Goal: Transaction & Acquisition: Purchase product/service

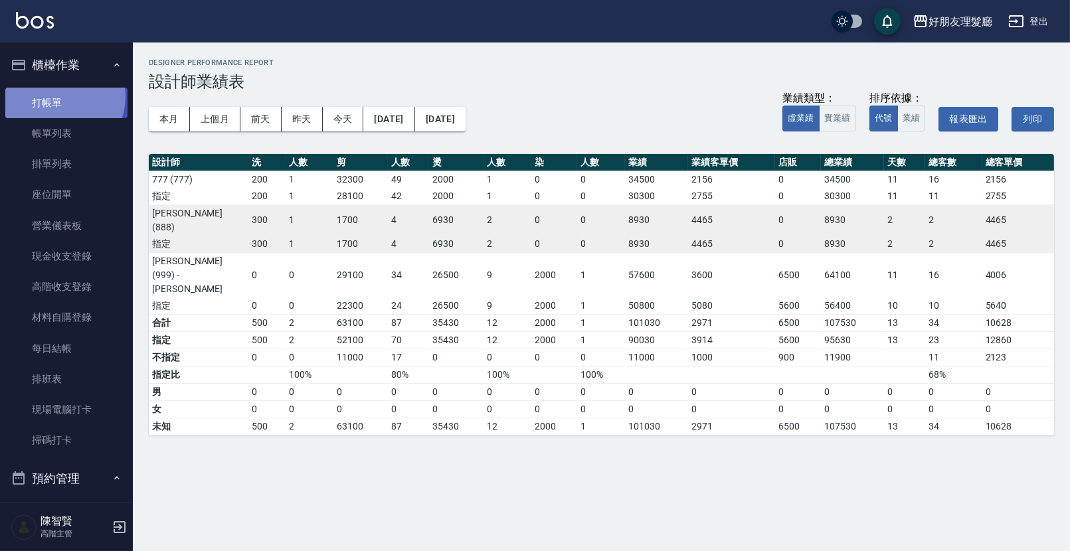
click at [58, 96] on link "打帳單" at bounding box center [66, 103] width 122 height 31
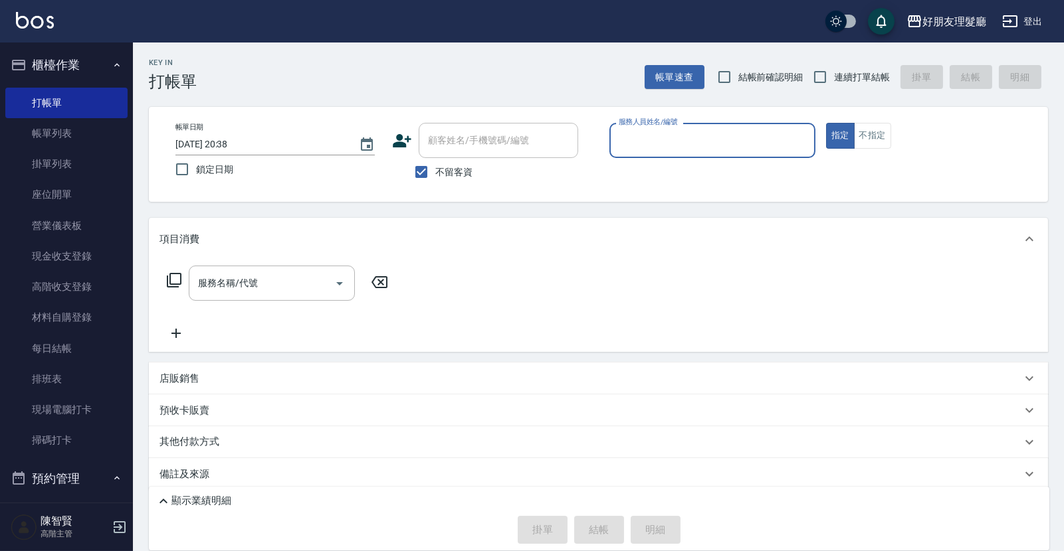
click at [685, 153] on div "服務人員姓名/編號" at bounding box center [712, 140] width 206 height 35
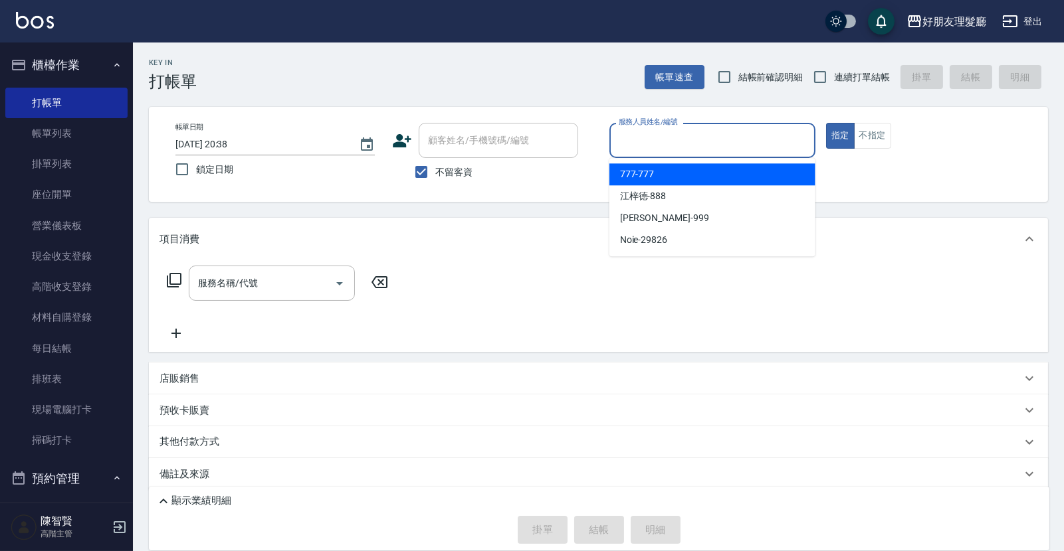
click at [674, 183] on div "777 -777" at bounding box center [712, 174] width 206 height 22
type input "777-777"
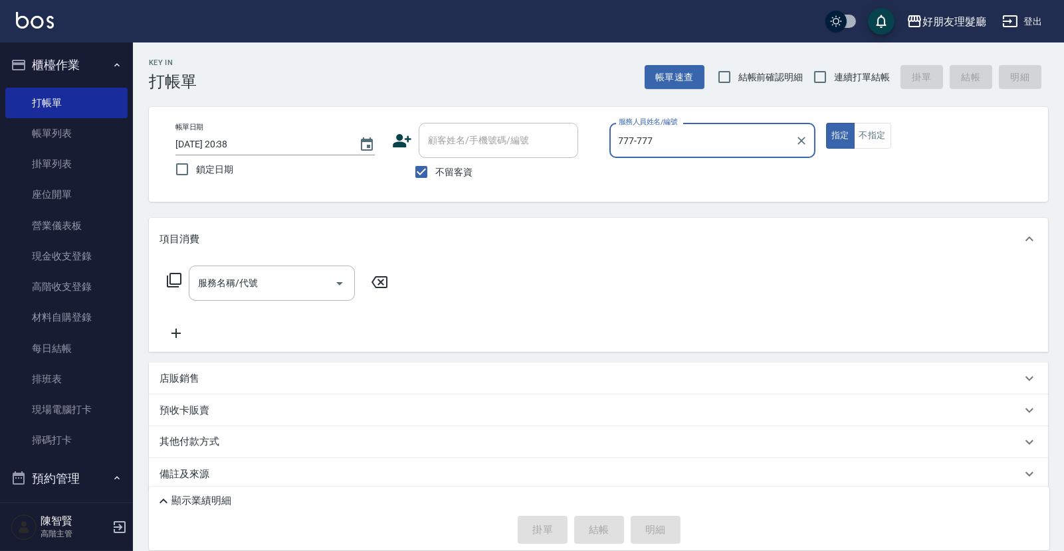
click at [213, 286] on input "服務名稱/代號" at bounding box center [262, 283] width 134 height 23
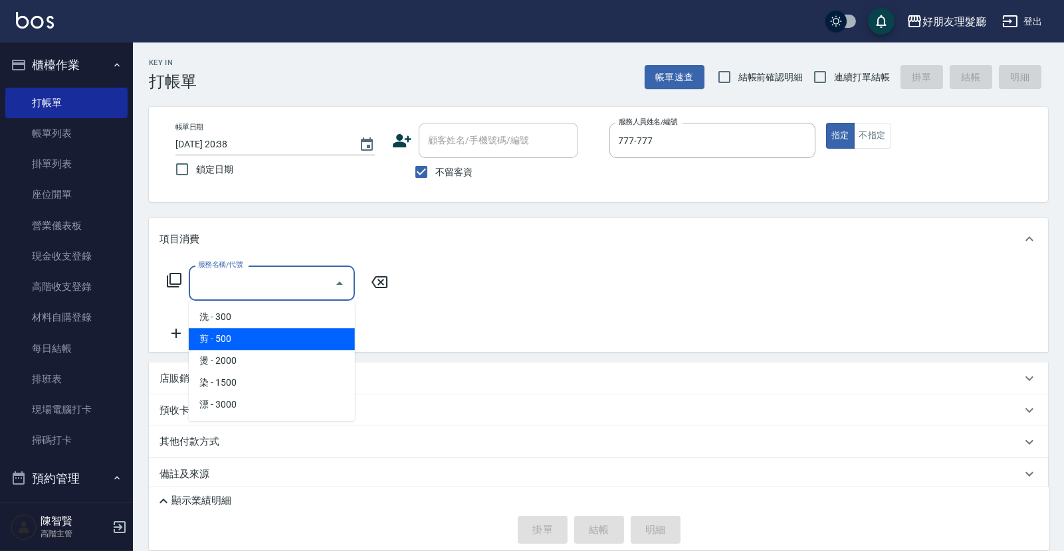
click at [236, 335] on span "剪 - 500" at bounding box center [272, 339] width 166 height 22
type input "剪(2)"
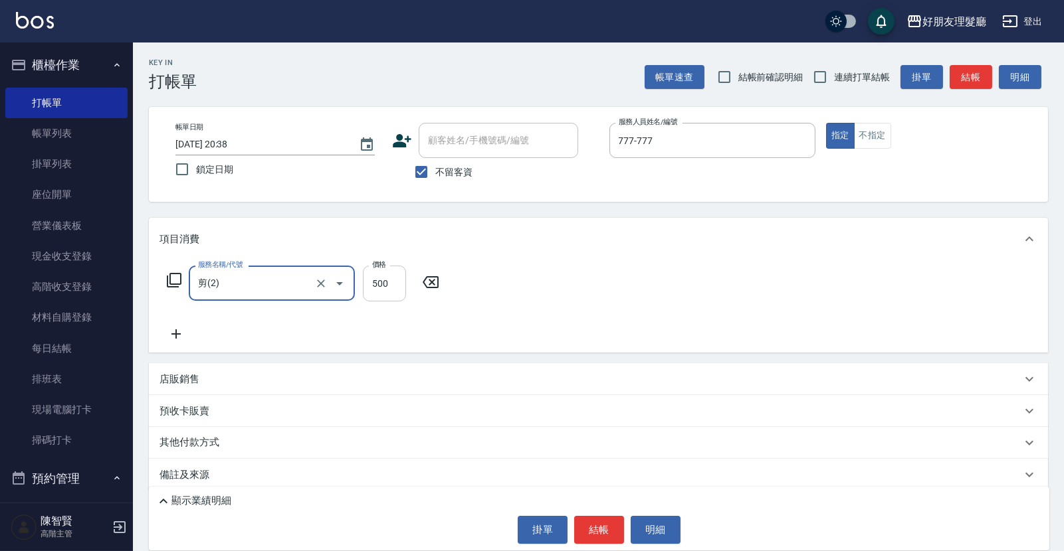
click at [385, 286] on input "500" at bounding box center [384, 284] width 43 height 36
type input "600"
click at [604, 529] on button "結帳" at bounding box center [599, 530] width 50 height 28
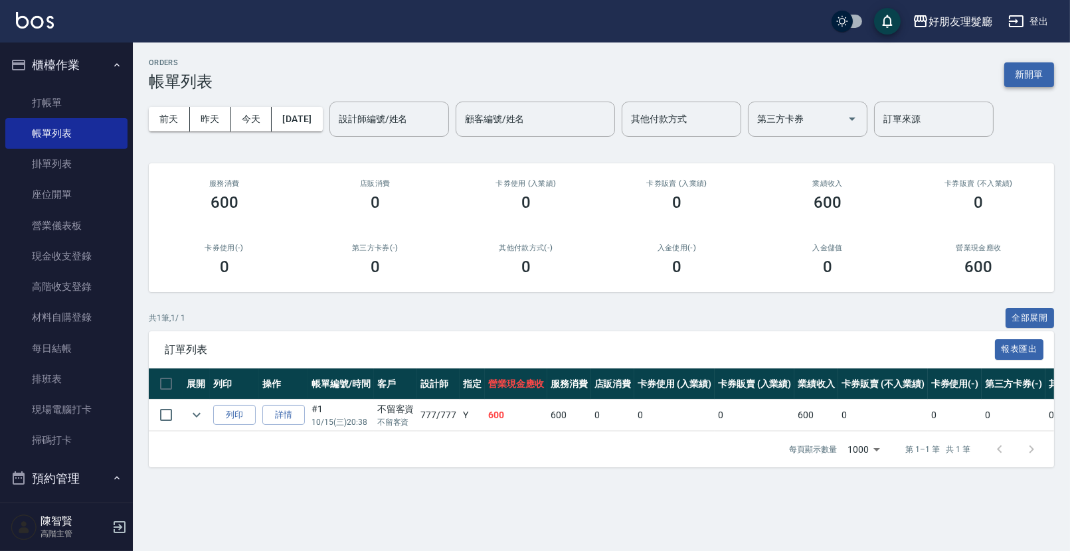
click at [1039, 74] on button "新開單" at bounding box center [1029, 74] width 50 height 25
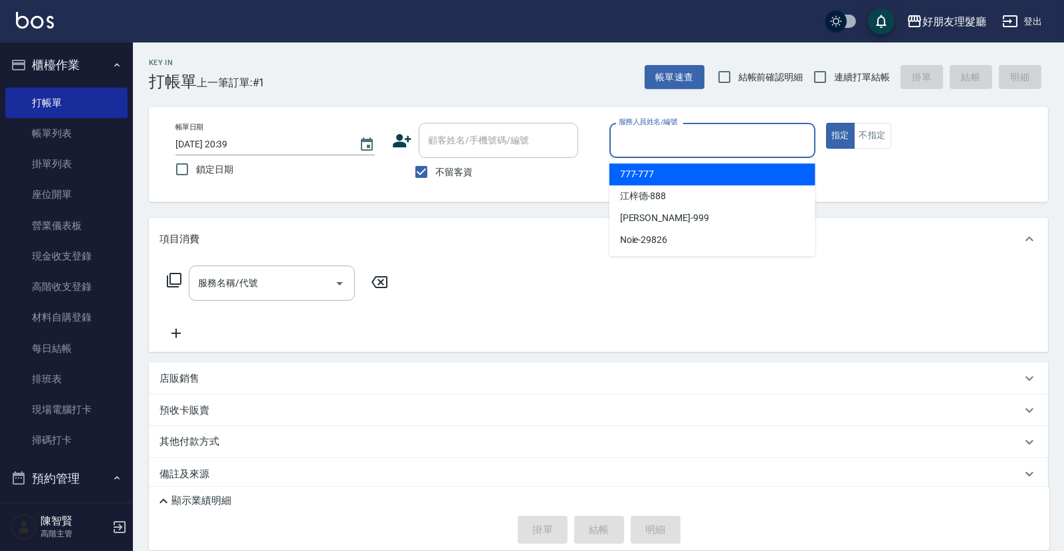
click at [674, 146] on input "服務人員姓名/編號" at bounding box center [712, 140] width 194 height 23
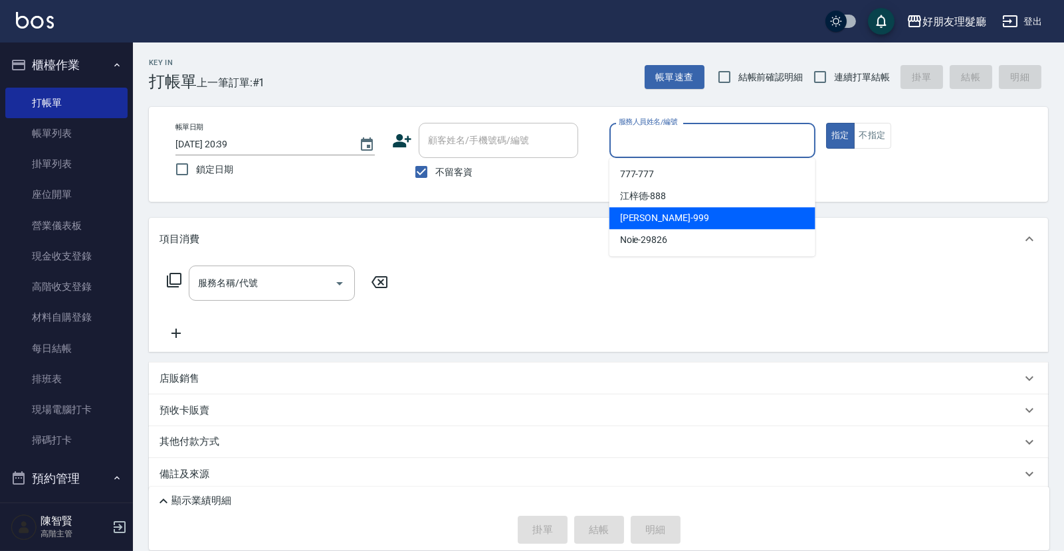
click at [663, 213] on div "阿賢 -999" at bounding box center [712, 218] width 206 height 22
type input "阿賢-999"
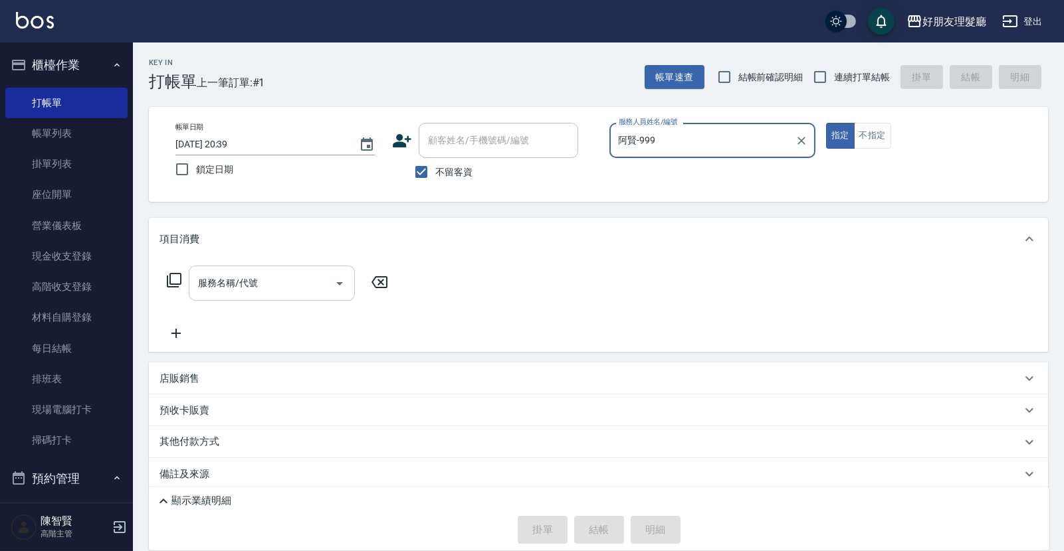
click at [293, 288] on input "服務名稱/代號" at bounding box center [262, 283] width 134 height 23
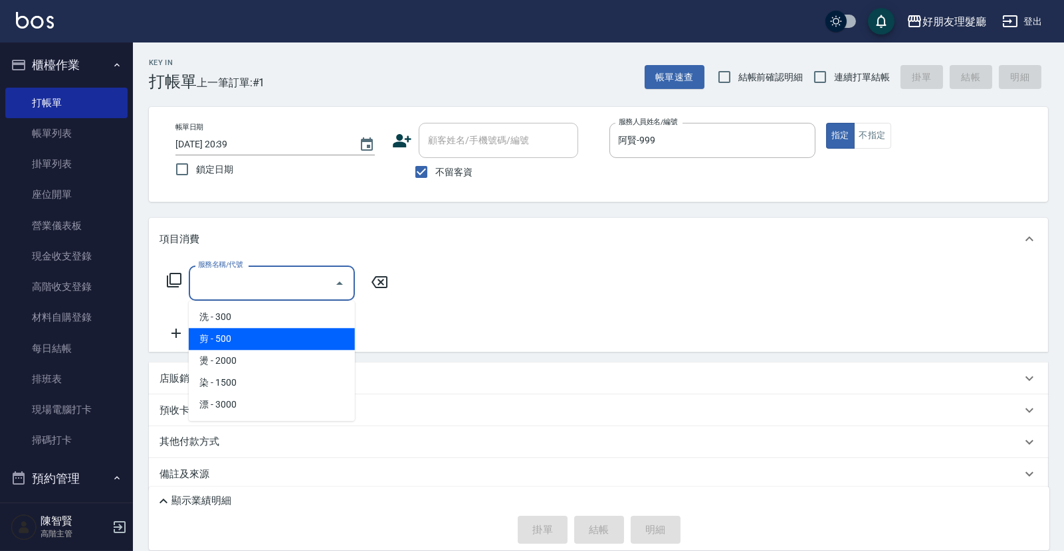
click at [262, 339] on span "剪 - 500" at bounding box center [272, 339] width 166 height 22
type input "剪(2)"
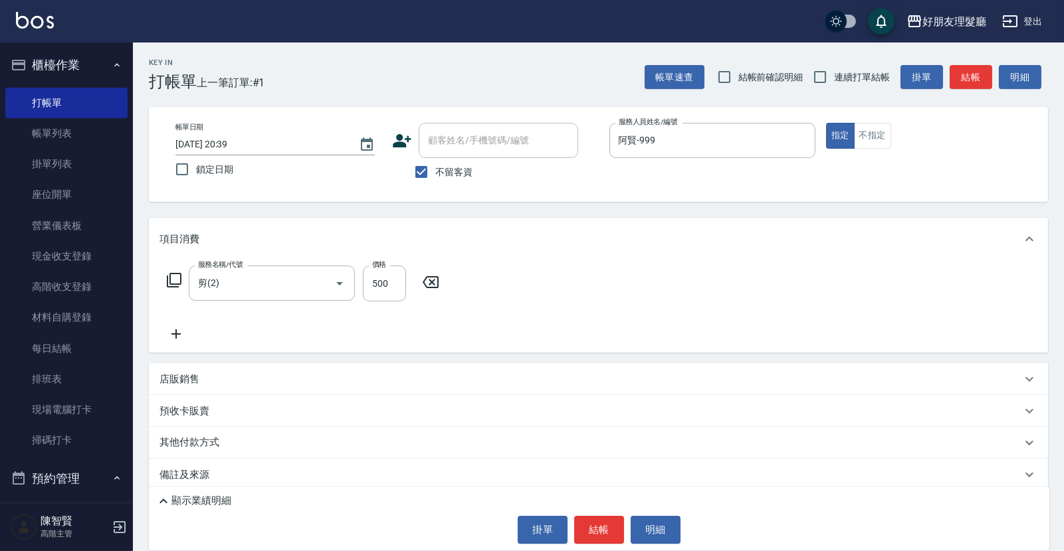
click at [178, 333] on icon at bounding box center [175, 334] width 33 height 16
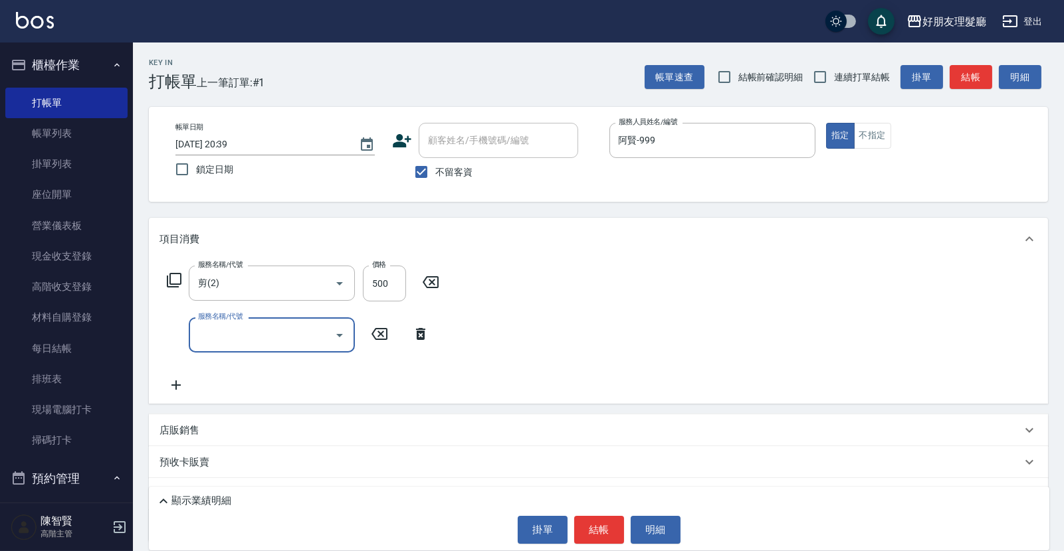
click at [276, 333] on input "服務名稱/代號" at bounding box center [262, 335] width 134 height 23
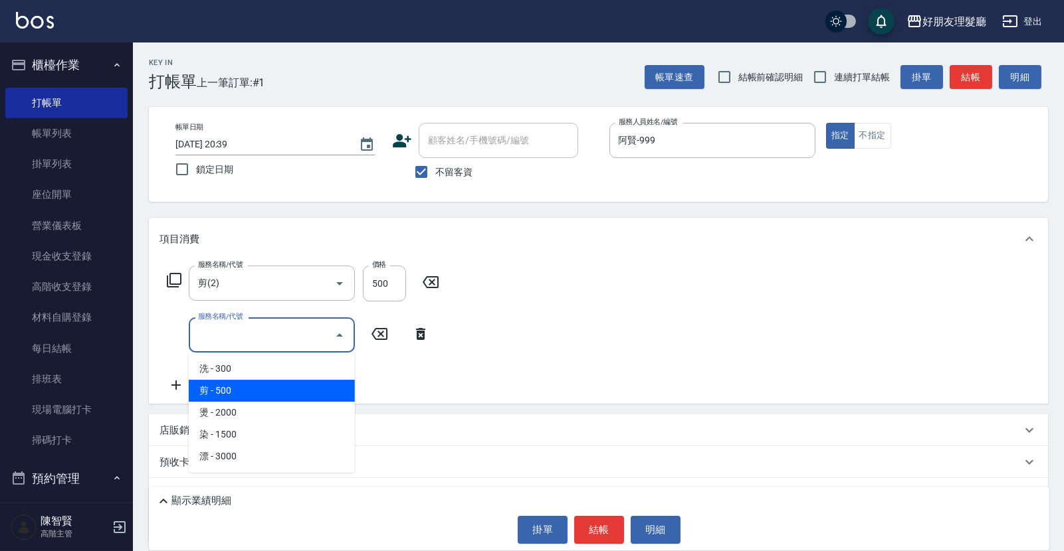
click at [268, 381] on span "剪 - 500" at bounding box center [272, 391] width 166 height 22
type input "剪(2)"
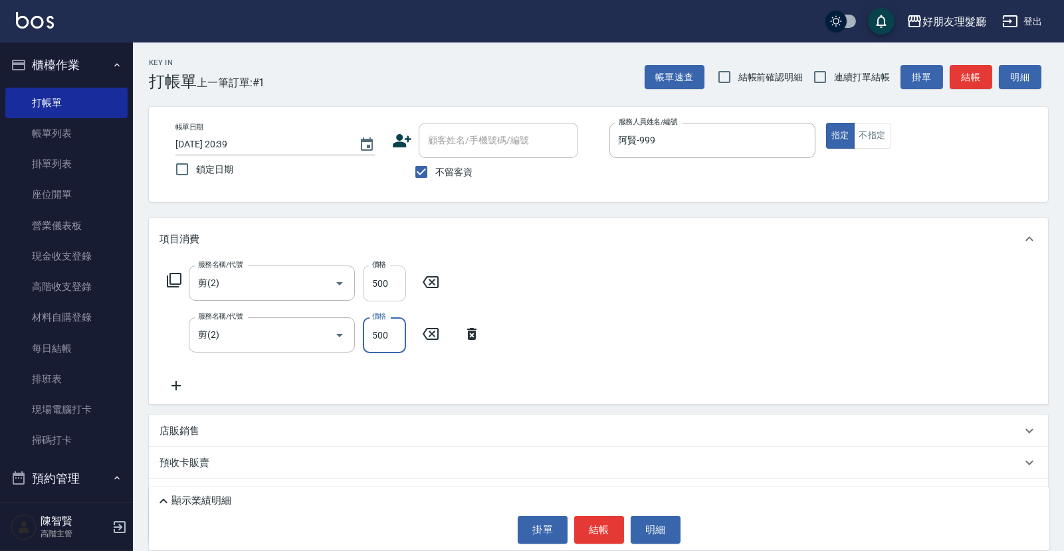
click at [389, 280] on input "500" at bounding box center [384, 284] width 43 height 36
type input "600"
click at [374, 290] on input "500" at bounding box center [384, 284] width 43 height 36
type input "600"
click at [539, 323] on div "服務名稱/代號 剪(2) 服務名稱/代號 價格 600 價格 服務名稱/代號 剪(2) 服務名稱/代號 價格 600 價格" at bounding box center [598, 332] width 899 height 144
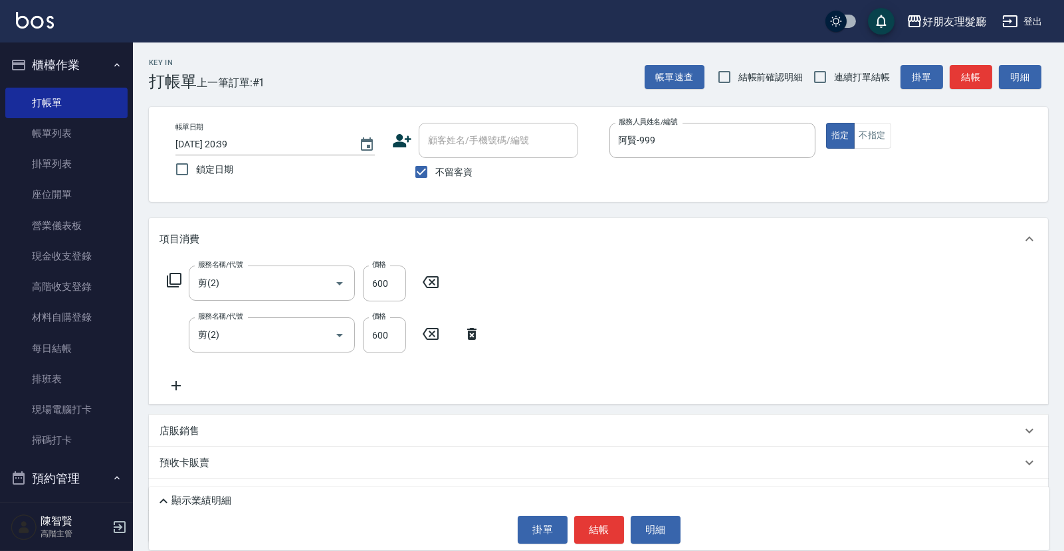
click at [213, 417] on div "店販銷售" at bounding box center [598, 431] width 899 height 32
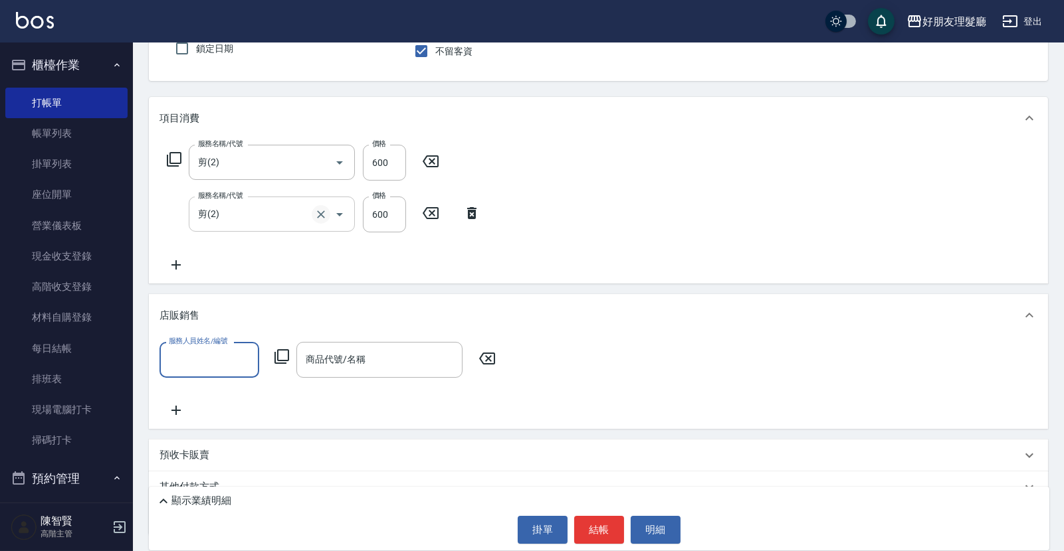
scroll to position [125, 0]
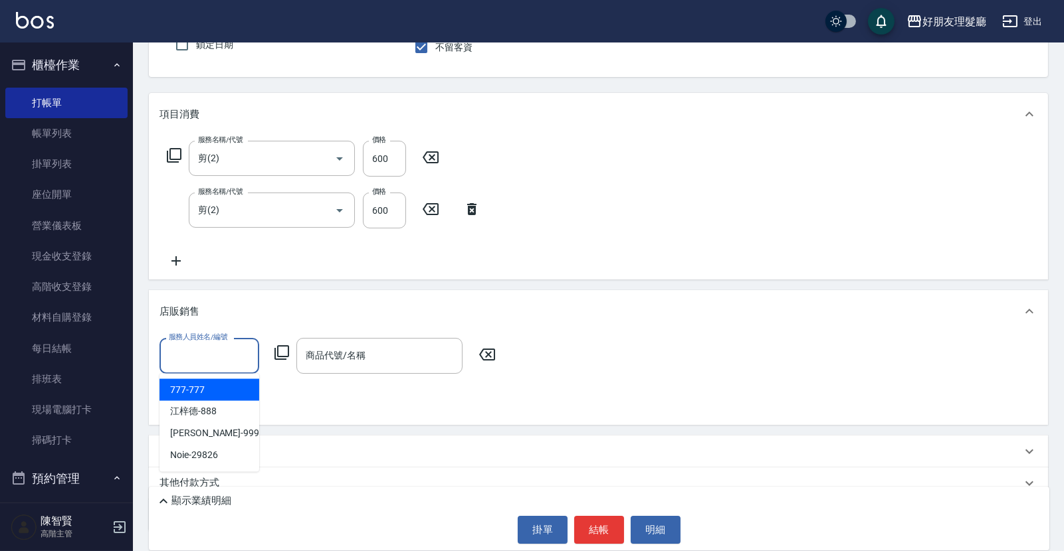
click at [221, 356] on input "服務人員姓名/編號" at bounding box center [209, 355] width 88 height 23
click at [216, 435] on div "阿賢 -999" at bounding box center [209, 434] width 100 height 22
type input "阿賢-999"
click at [329, 357] on input "商品代號/名稱" at bounding box center [379, 355] width 154 height 23
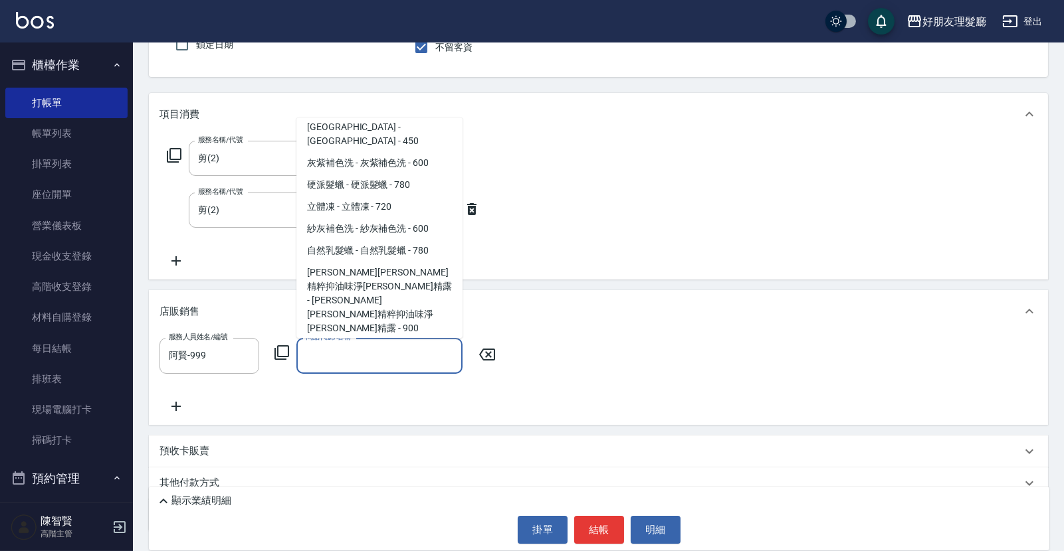
scroll to position [532, 0]
click at [421, 240] on span "自然乳髮蠟 - 自然乳髮蠟 - 780" at bounding box center [379, 251] width 166 height 22
type input "自然乳髮蠟"
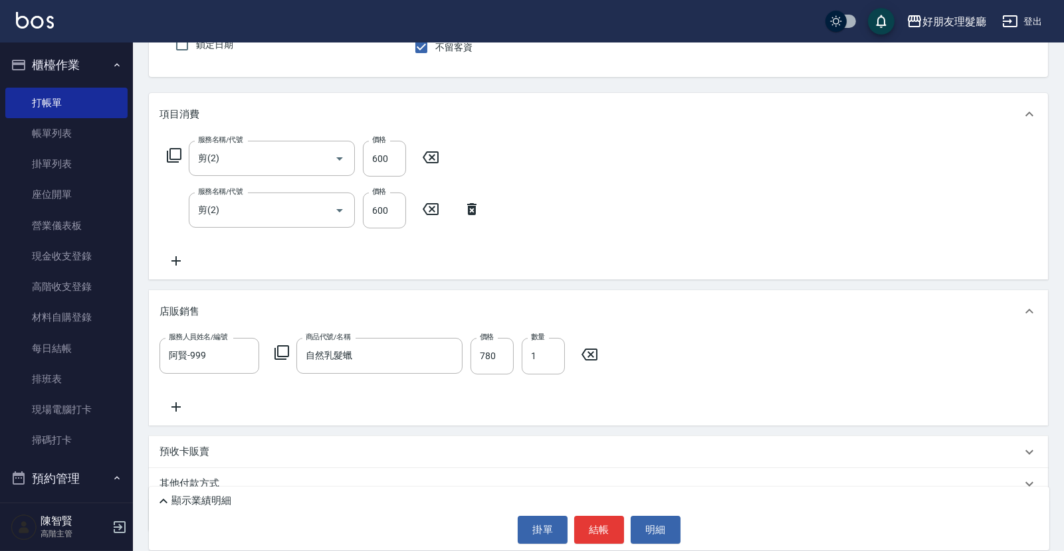
click at [610, 545] on div "顯示業績明細 掛單 結帳 明細" at bounding box center [599, 519] width 900 height 64
click at [607, 541] on button "結帳" at bounding box center [599, 530] width 50 height 28
